Goal: Task Accomplishment & Management: Complete application form

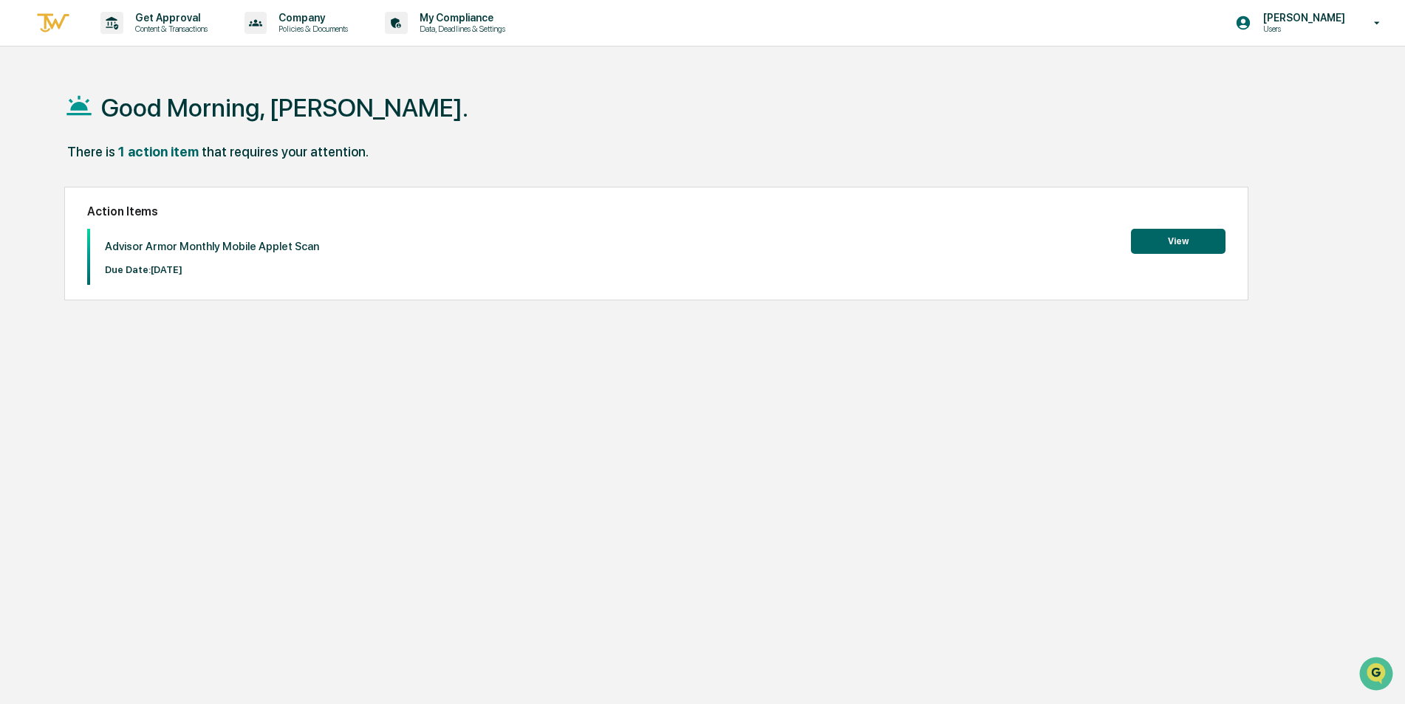
click at [1185, 239] on button "View" at bounding box center [1178, 241] width 95 height 25
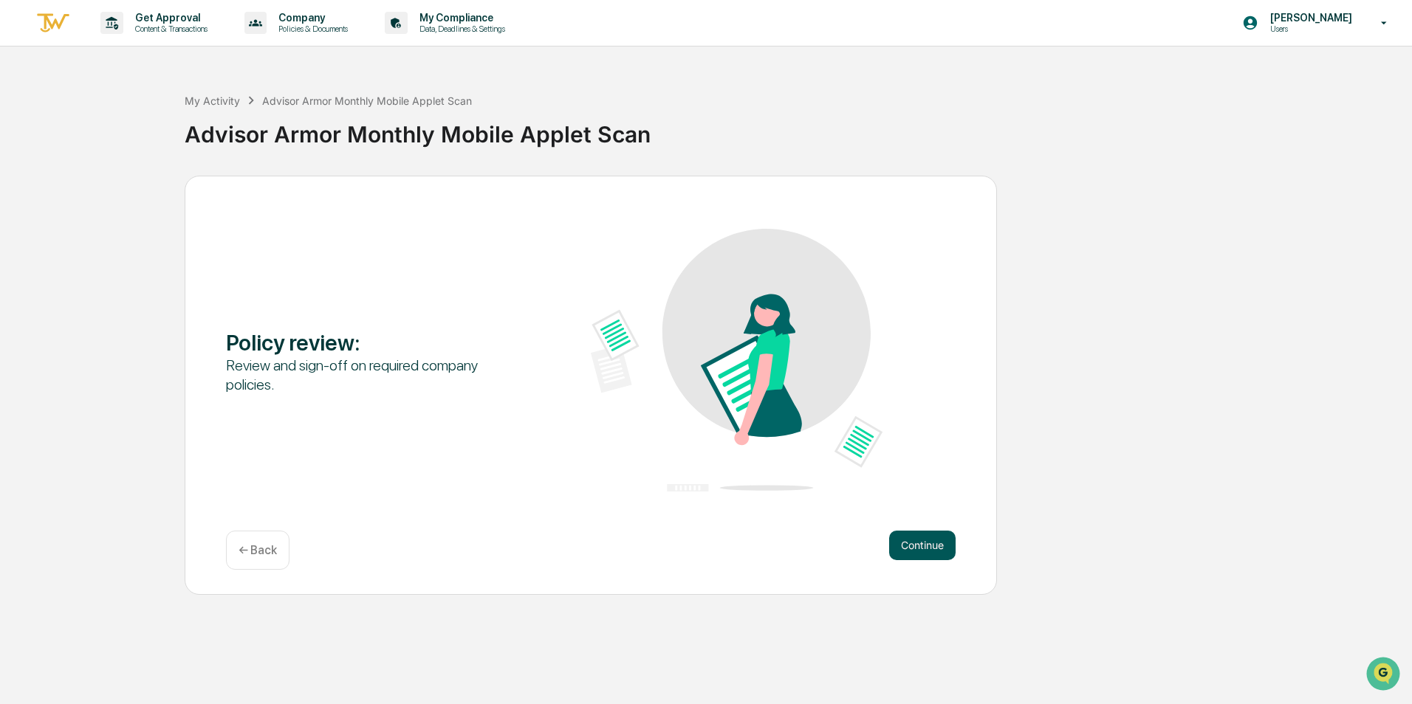
click at [929, 543] on button "Continue" at bounding box center [922, 546] width 66 height 30
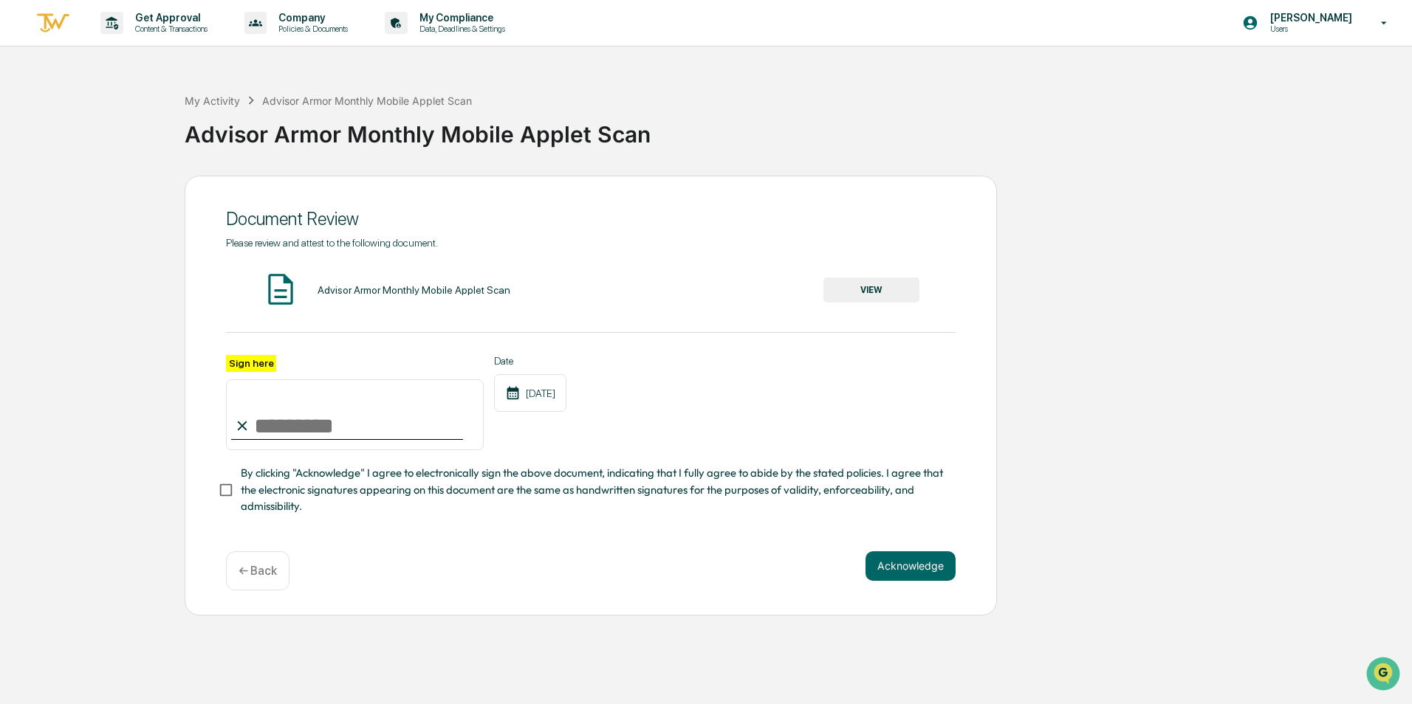
click at [872, 288] on button "VIEW" at bounding box center [871, 290] width 96 height 25
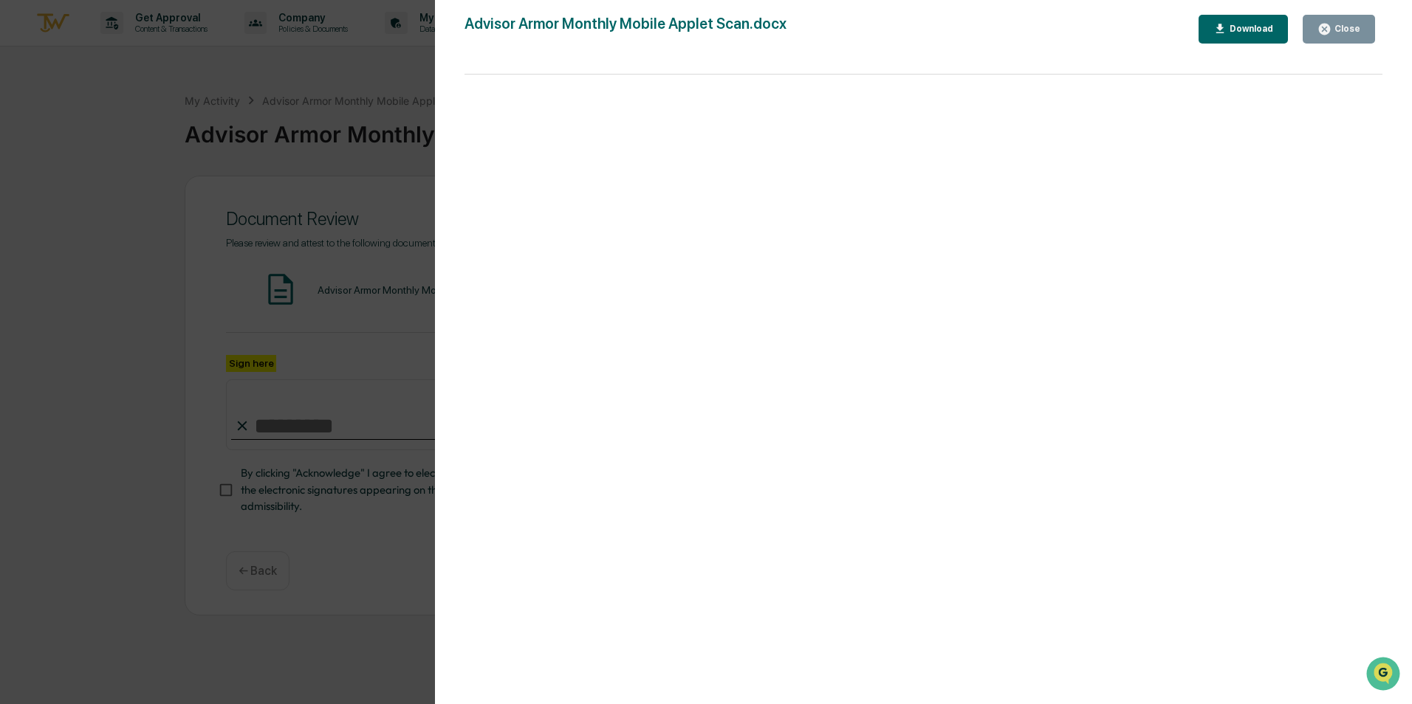
click at [1345, 24] on div "Close" at bounding box center [1345, 29] width 29 height 10
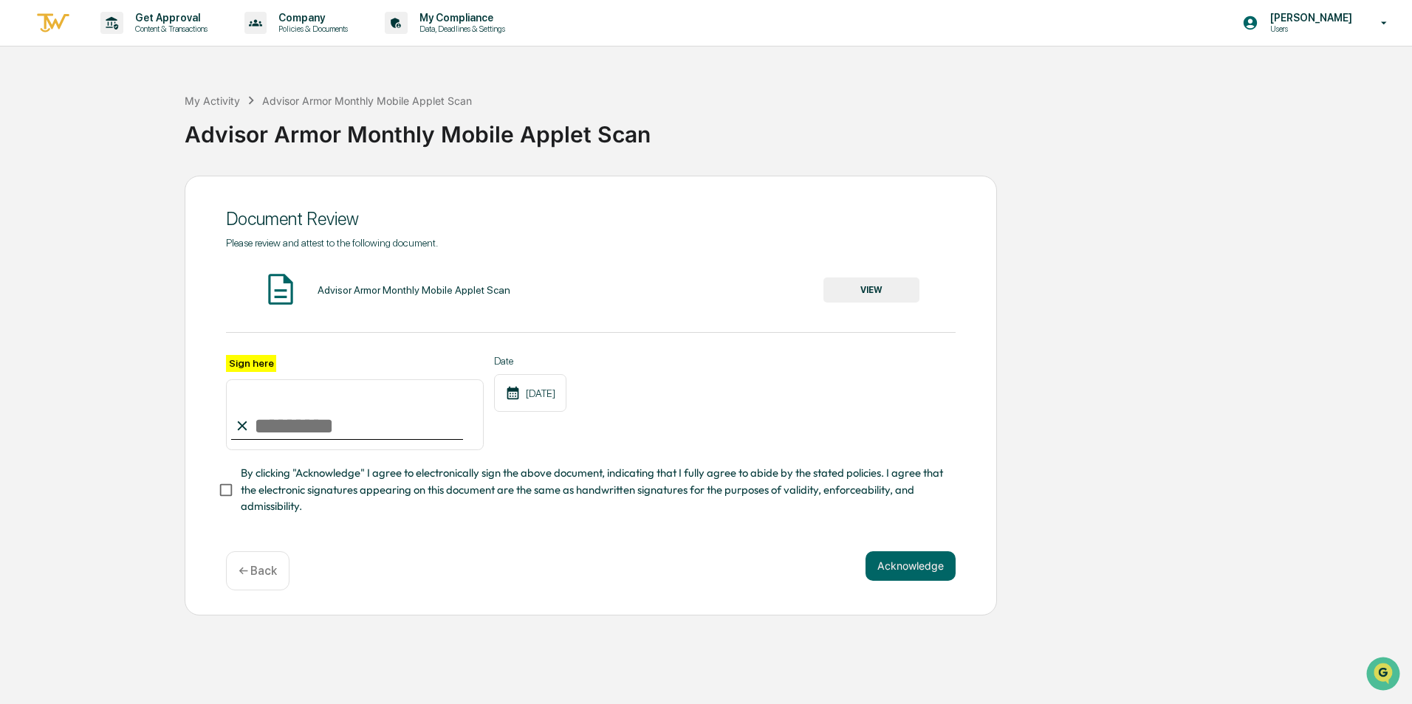
click at [266, 416] on input "Sign here" at bounding box center [355, 415] width 258 height 71
type input "**********"
click at [922, 566] on button "Acknowledge" at bounding box center [910, 567] width 90 height 30
